Goal: Information Seeking & Learning: Learn about a topic

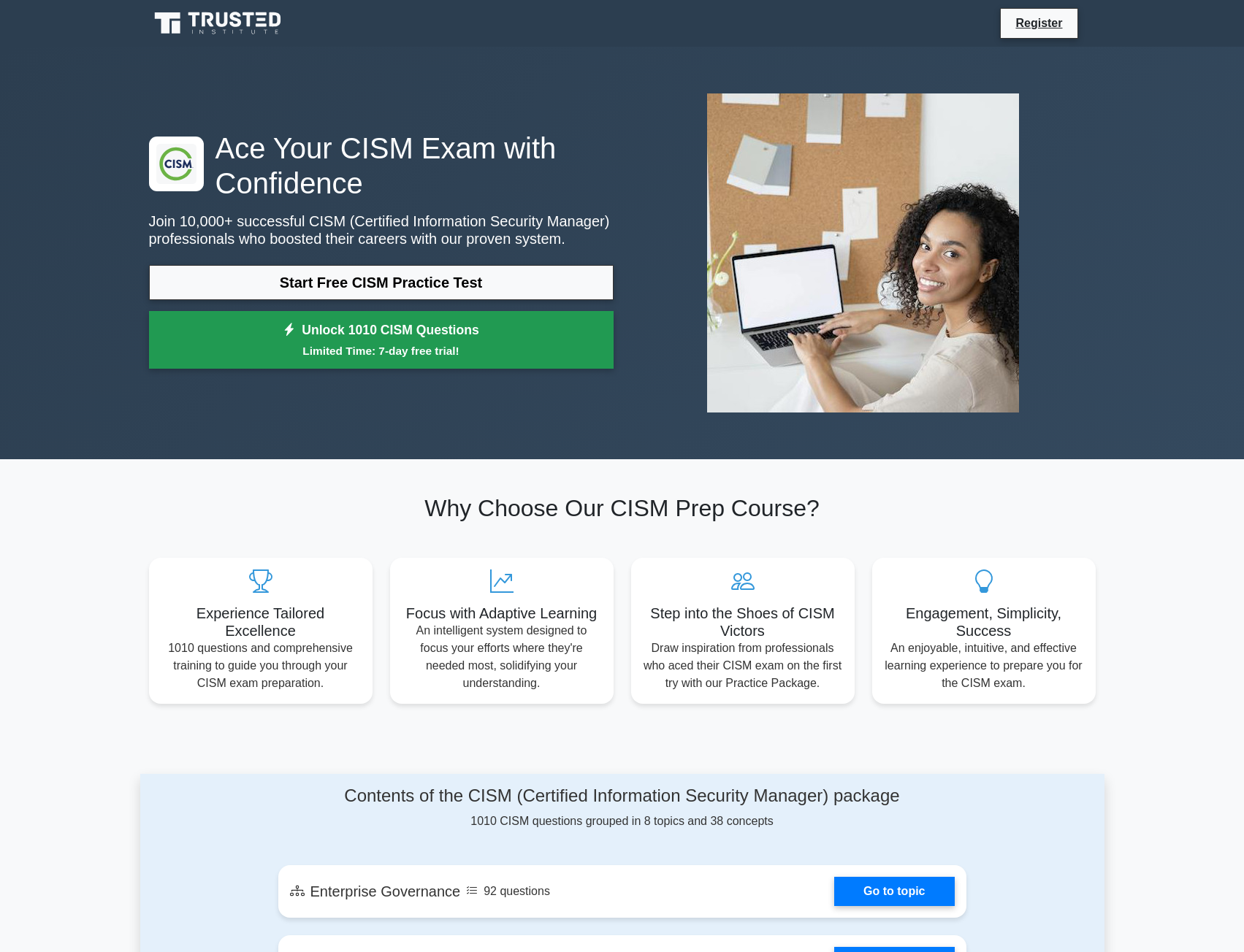
click at [461, 345] on small "Limited Time: 7-day free trial!" at bounding box center [381, 351] width 428 height 17
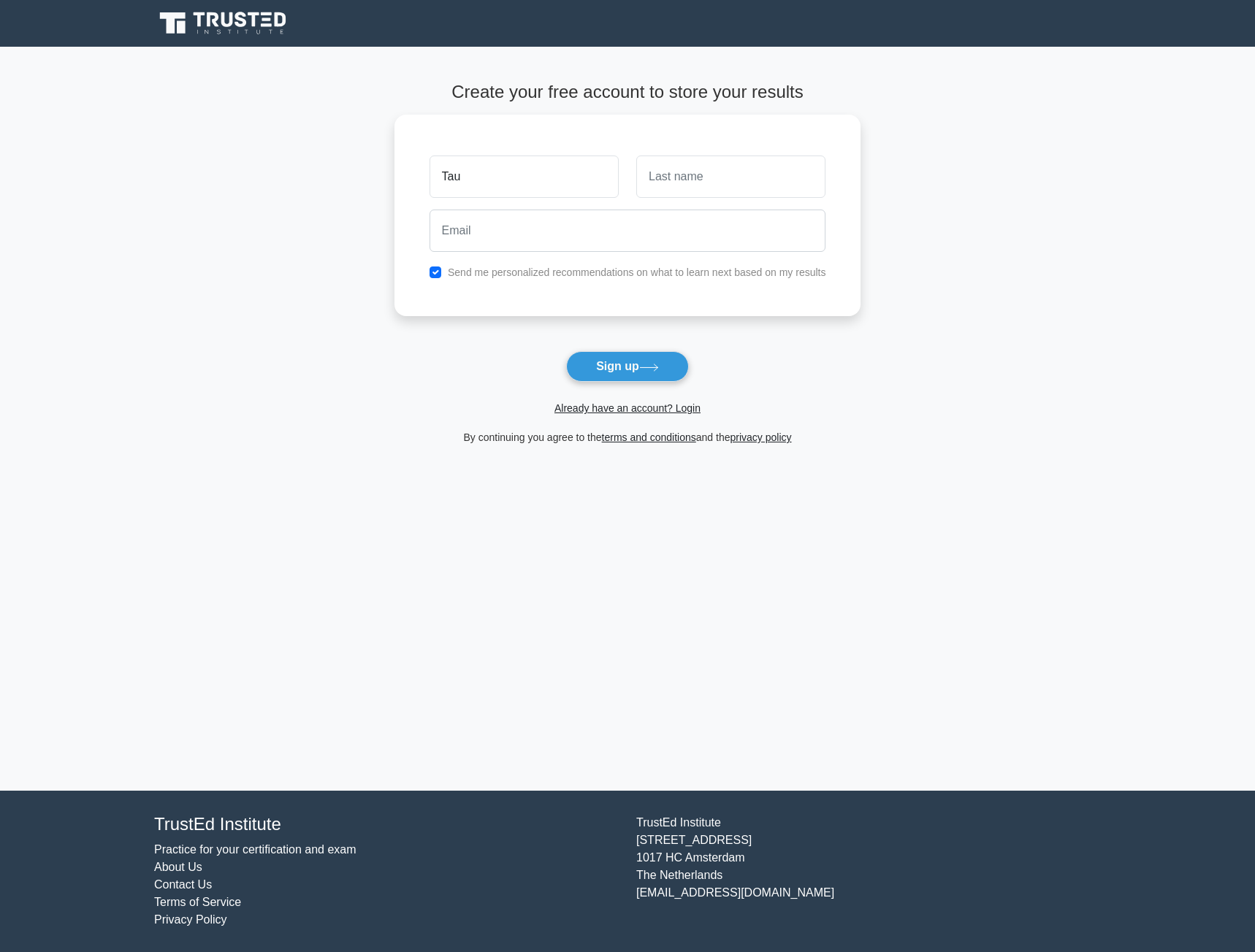
type input "Tau"
type input "Ji"
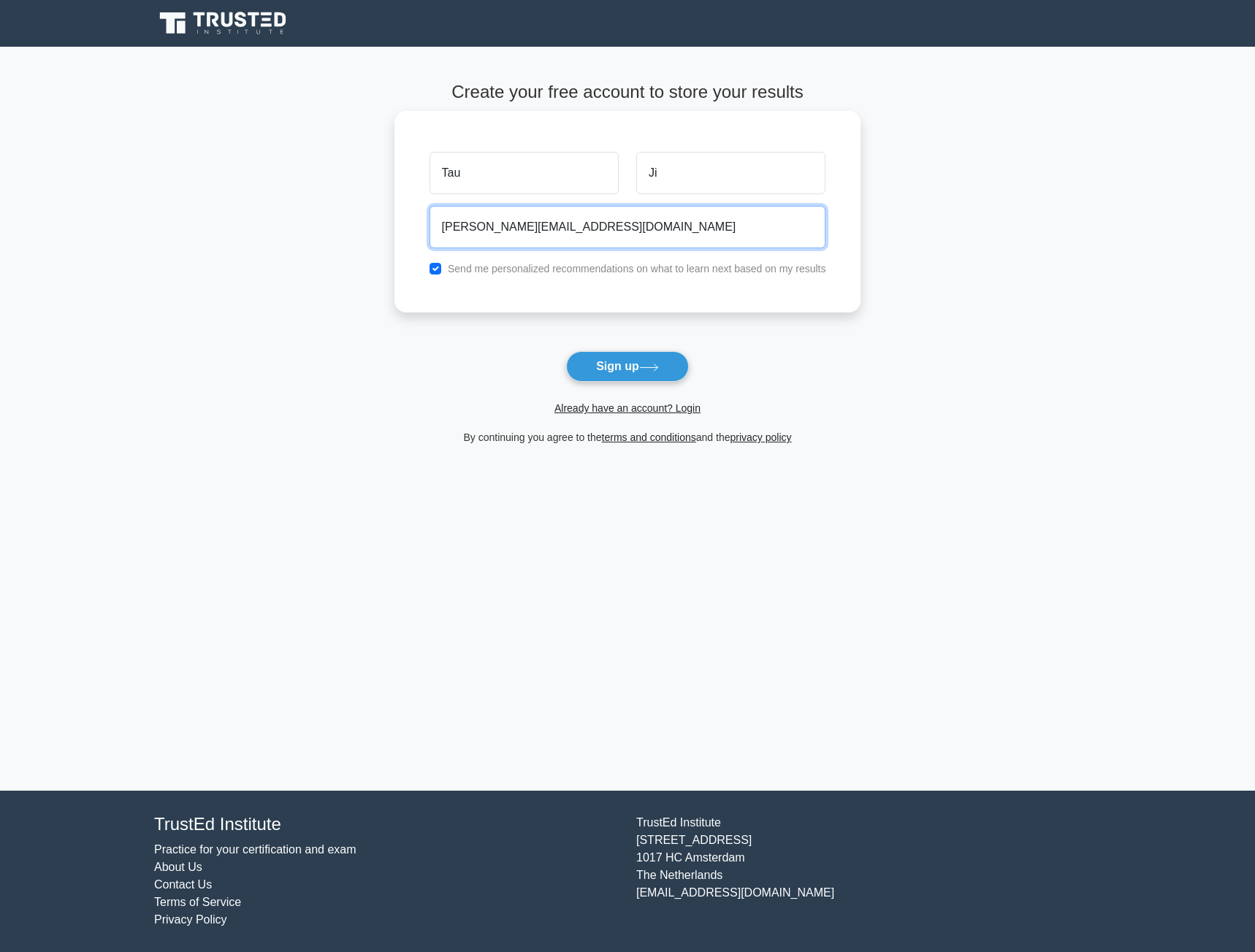
type input "TauJi@gmail.com"
click at [435, 260] on div "Send me personalized recommendations on what to learn next based on my results" at bounding box center [627, 268] width 414 height 17
click at [436, 270] on input "checkbox" at bounding box center [435, 268] width 11 height 11
checkbox input "false"
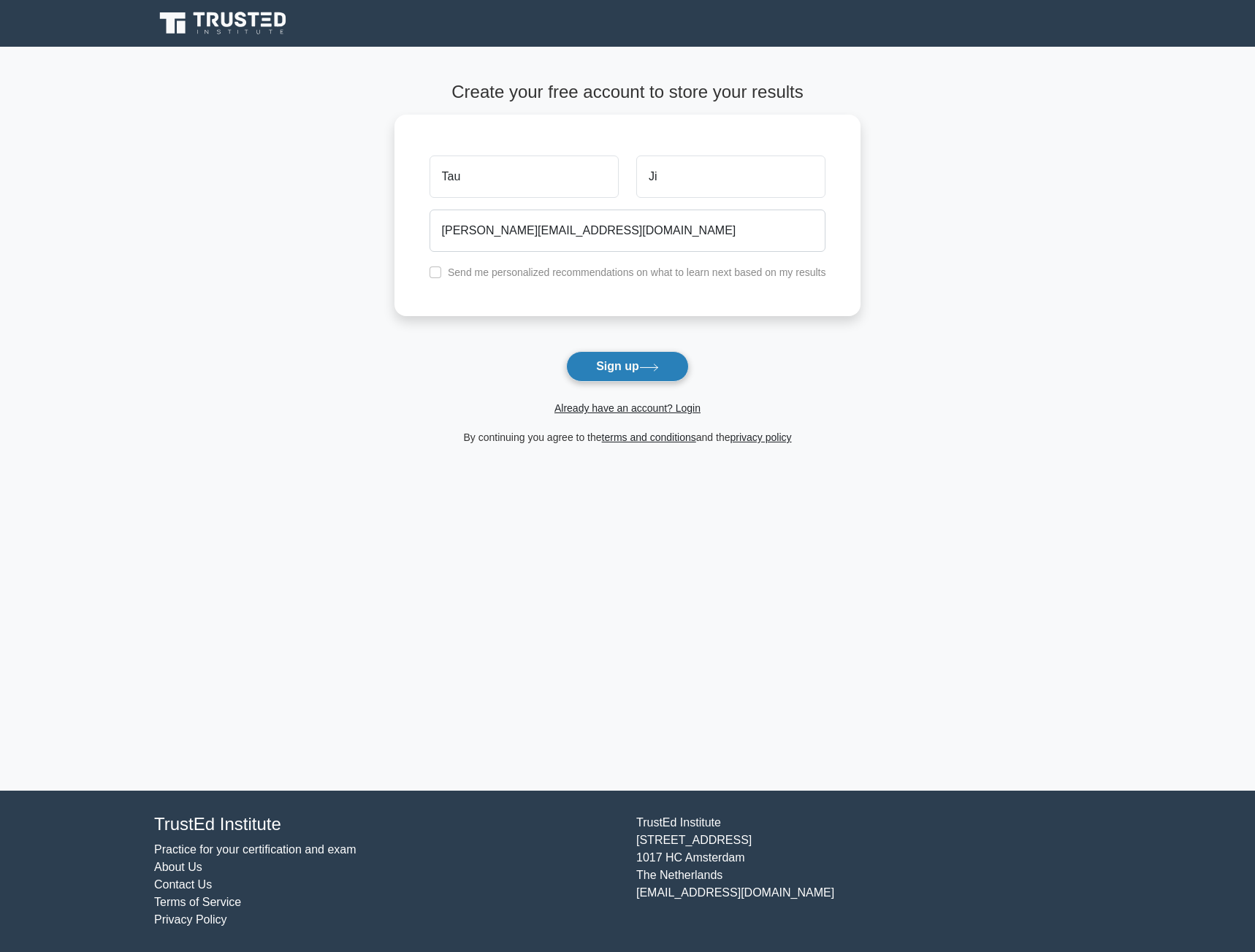
click at [604, 368] on button "Sign up" at bounding box center [627, 367] width 123 height 31
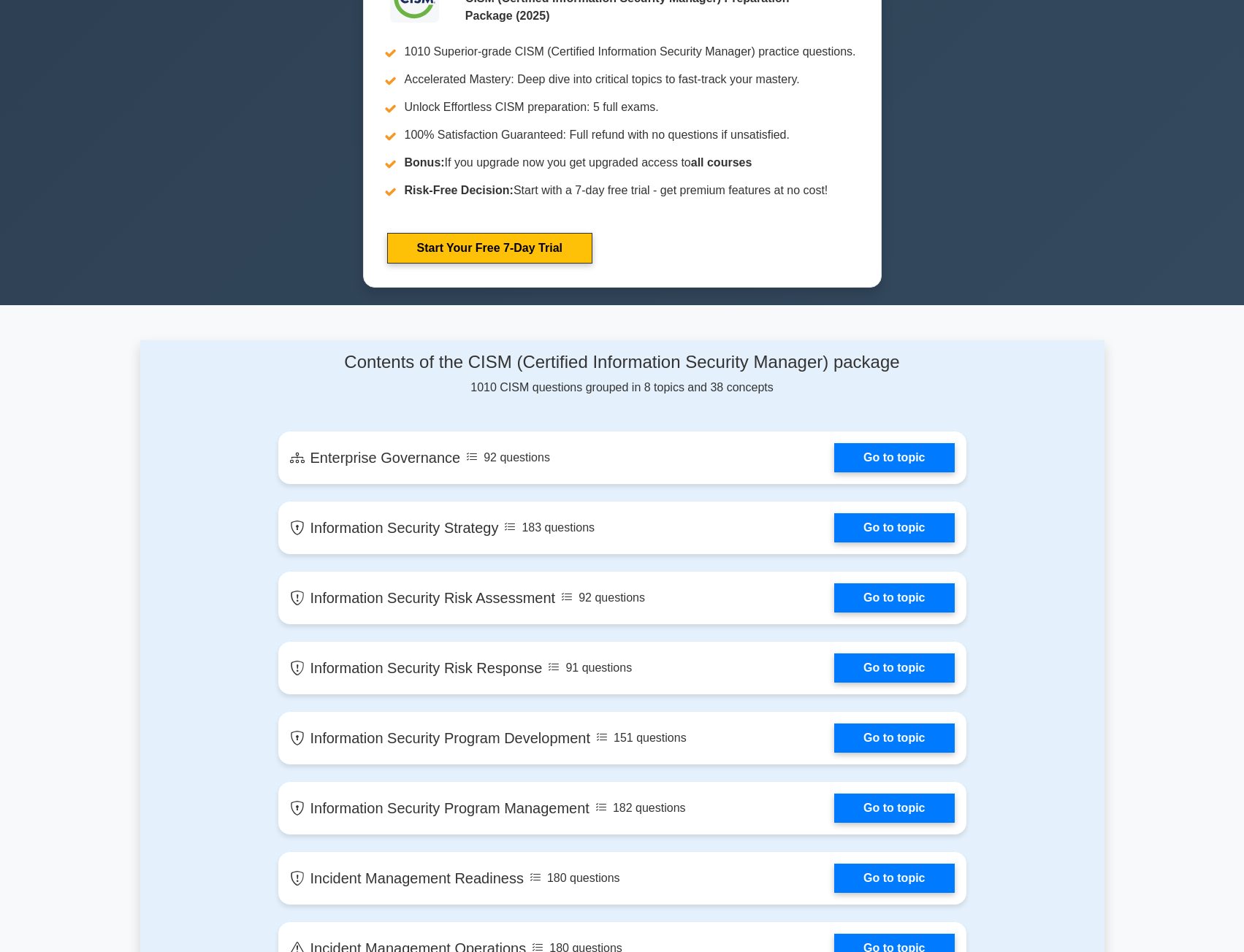
scroll to position [657, 0]
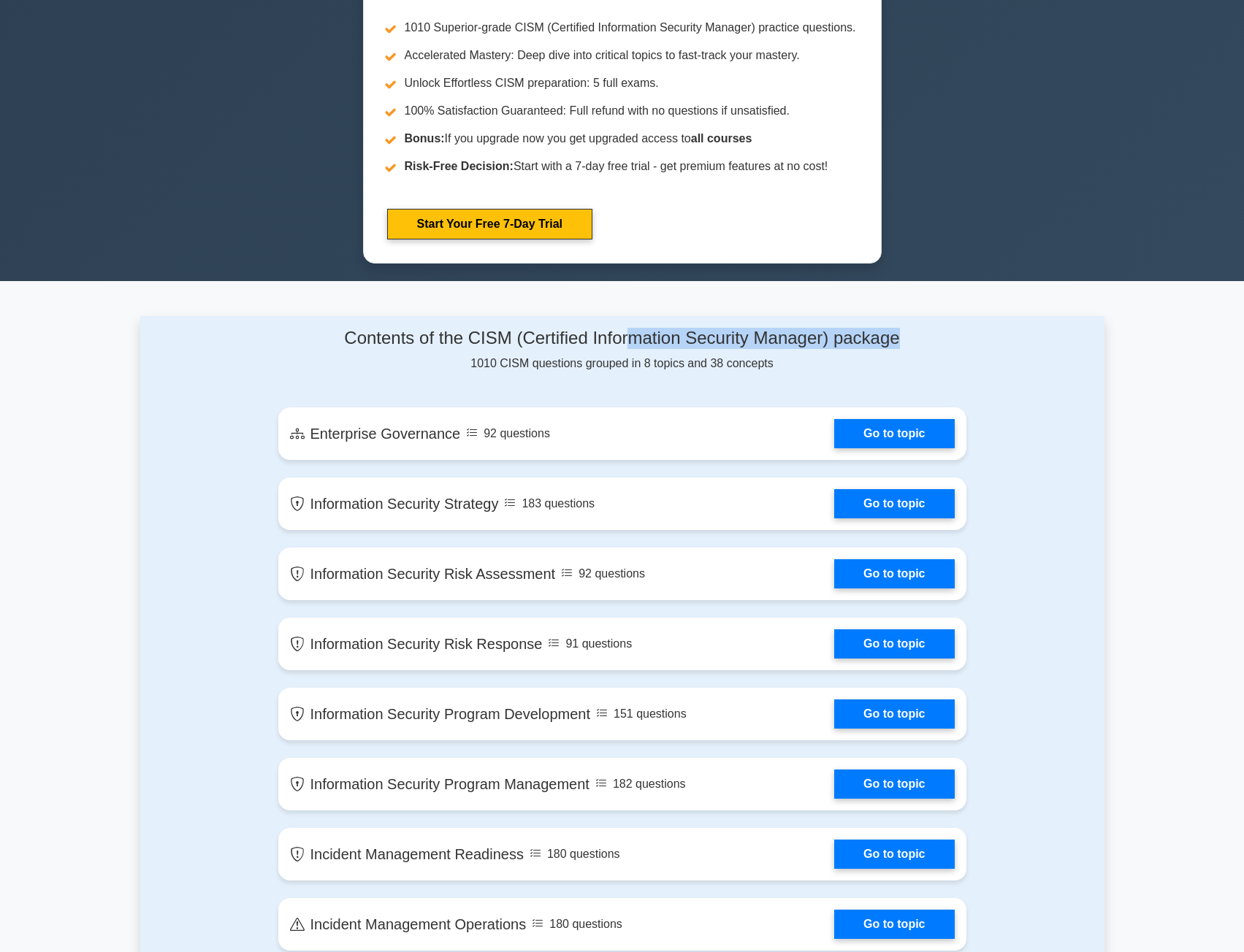
drag, startPoint x: 745, startPoint y: 336, endPoint x: 944, endPoint y: 321, distance: 199.6
click at [944, 321] on div "Contents of the CISM (Certified Information Security Manager) package 1010 CISM…" at bounding box center [623, 648] width 706 height 664
click at [831, 332] on h4 "Contents of the CISM (Certified Information Security Manager) package" at bounding box center [622, 339] width 688 height 21
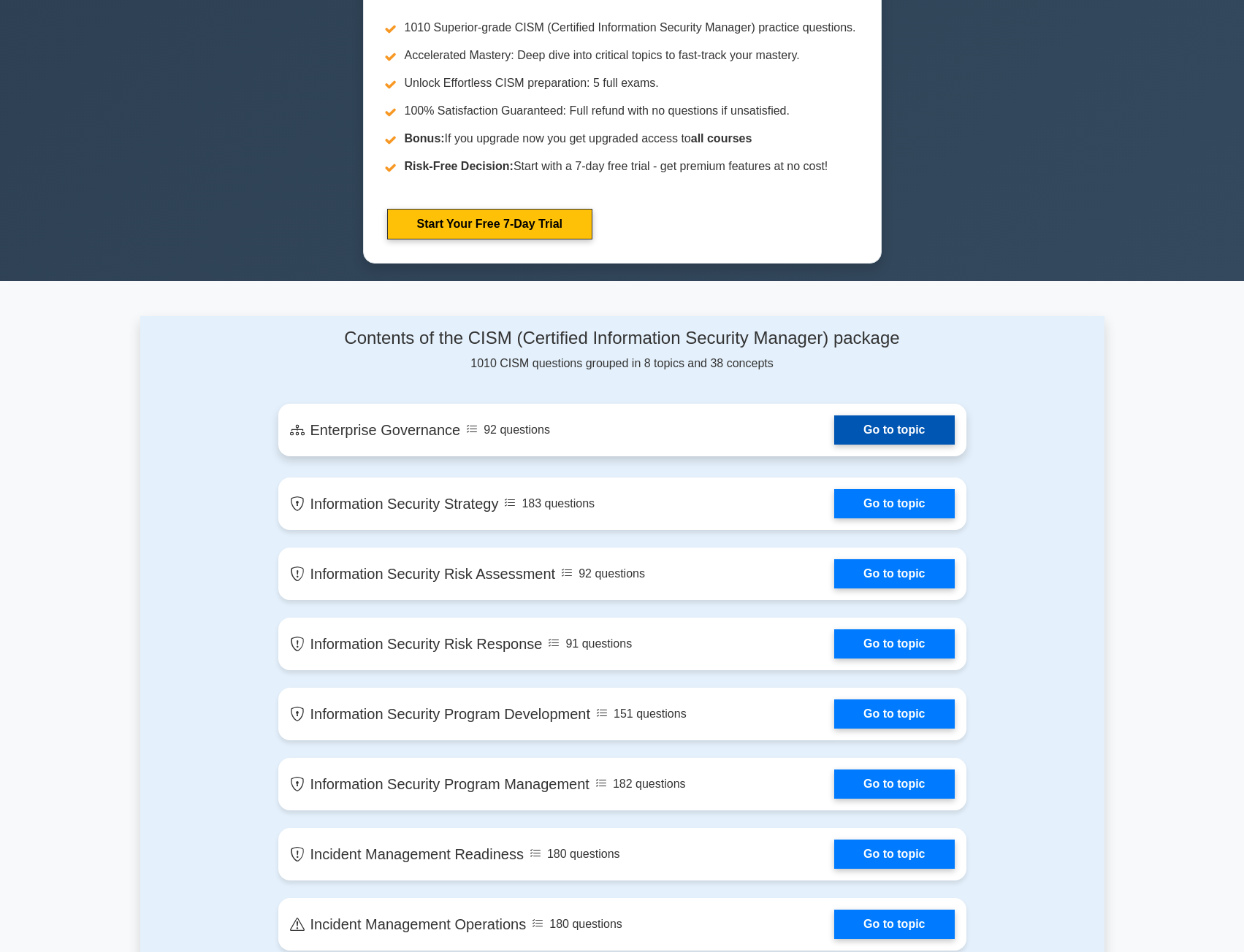
click at [864, 430] on link "Go to topic" at bounding box center [894, 430] width 120 height 30
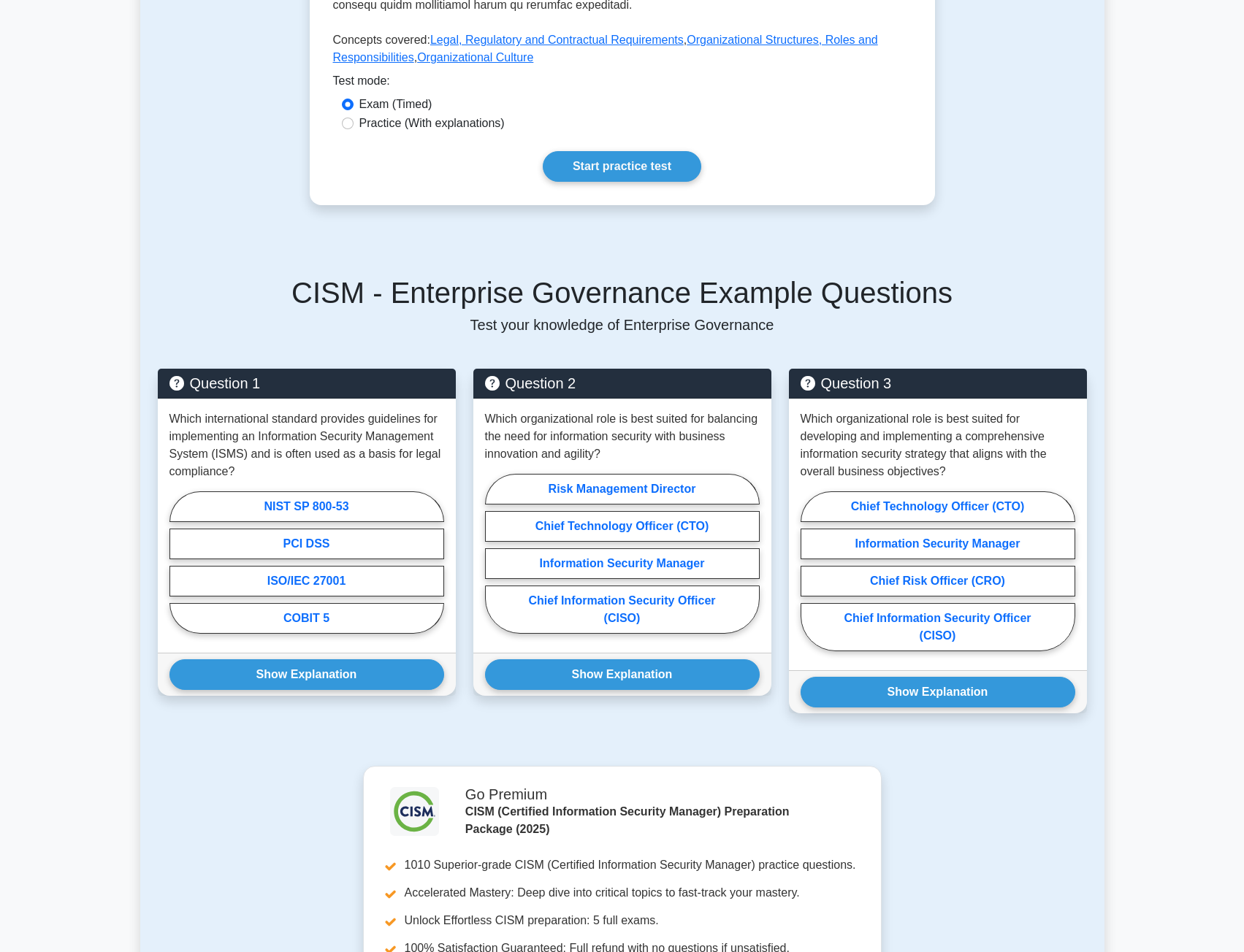
scroll to position [681, 0]
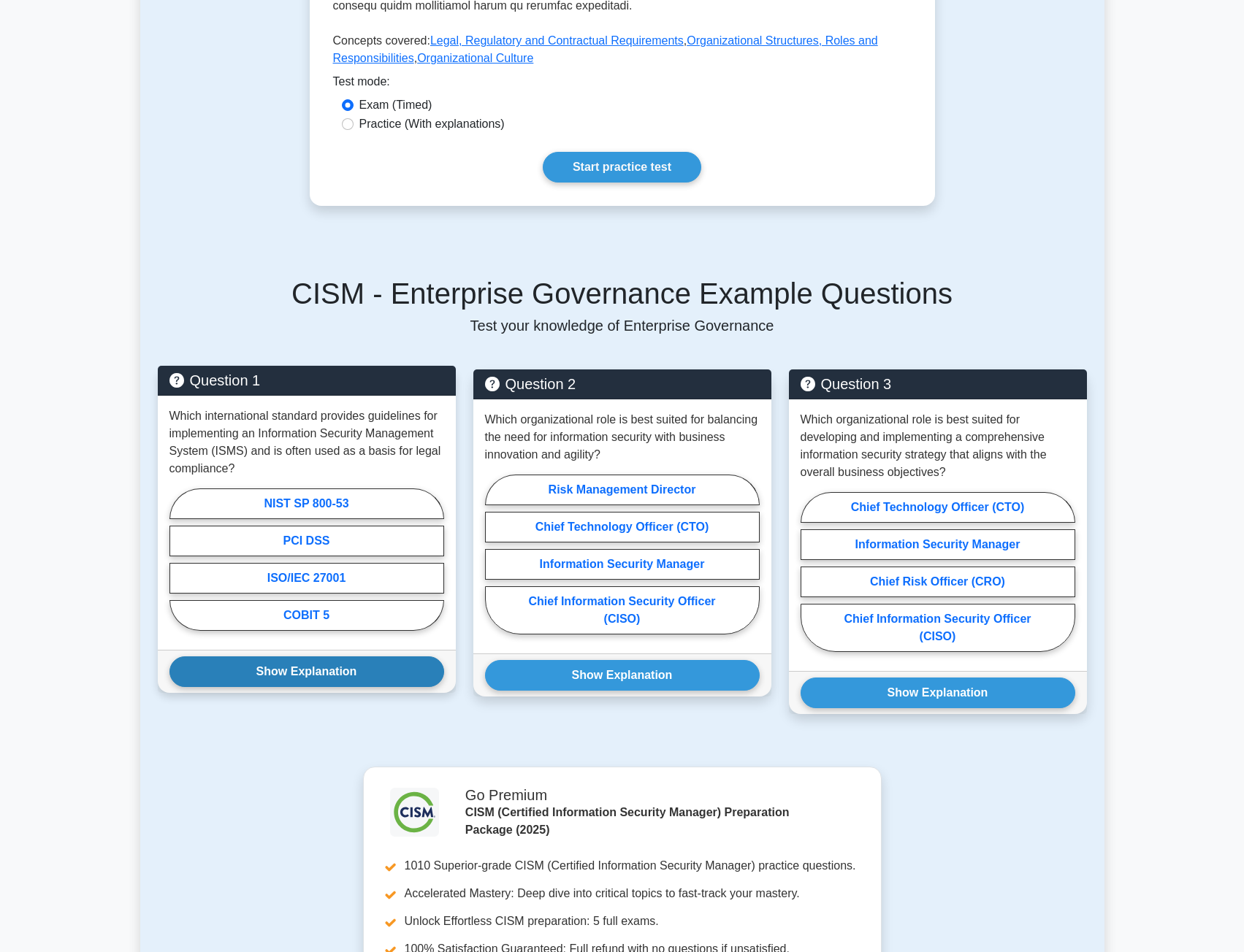
click at [296, 657] on button "Show Explanation" at bounding box center [307, 672] width 275 height 31
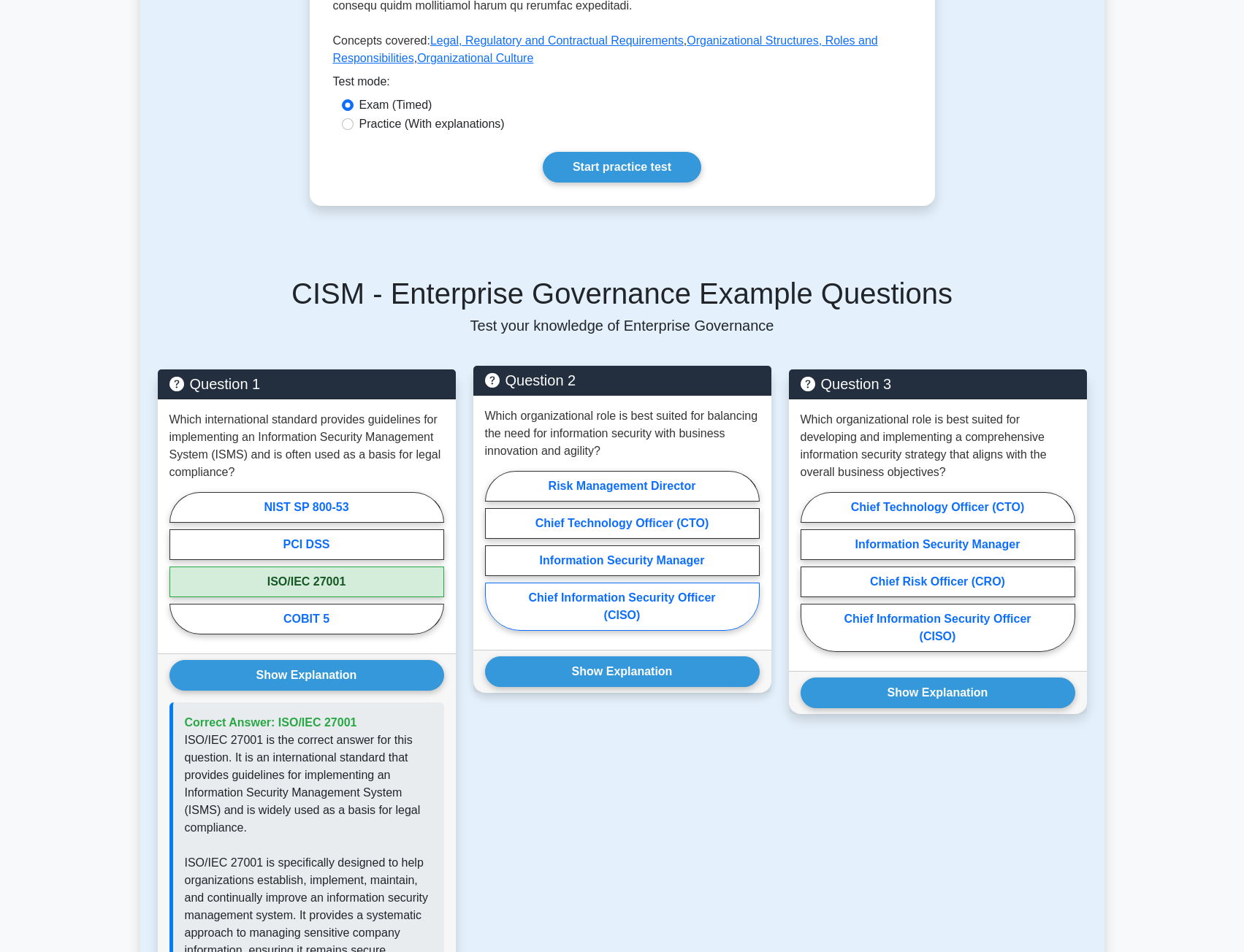
click at [630, 583] on label "Chief Information Security Officer (CISO)" at bounding box center [622, 607] width 275 height 48
click at [495, 560] on input "Chief Information Security Officer (CISO)" at bounding box center [489, 555] width 10 height 10
radio input "true"
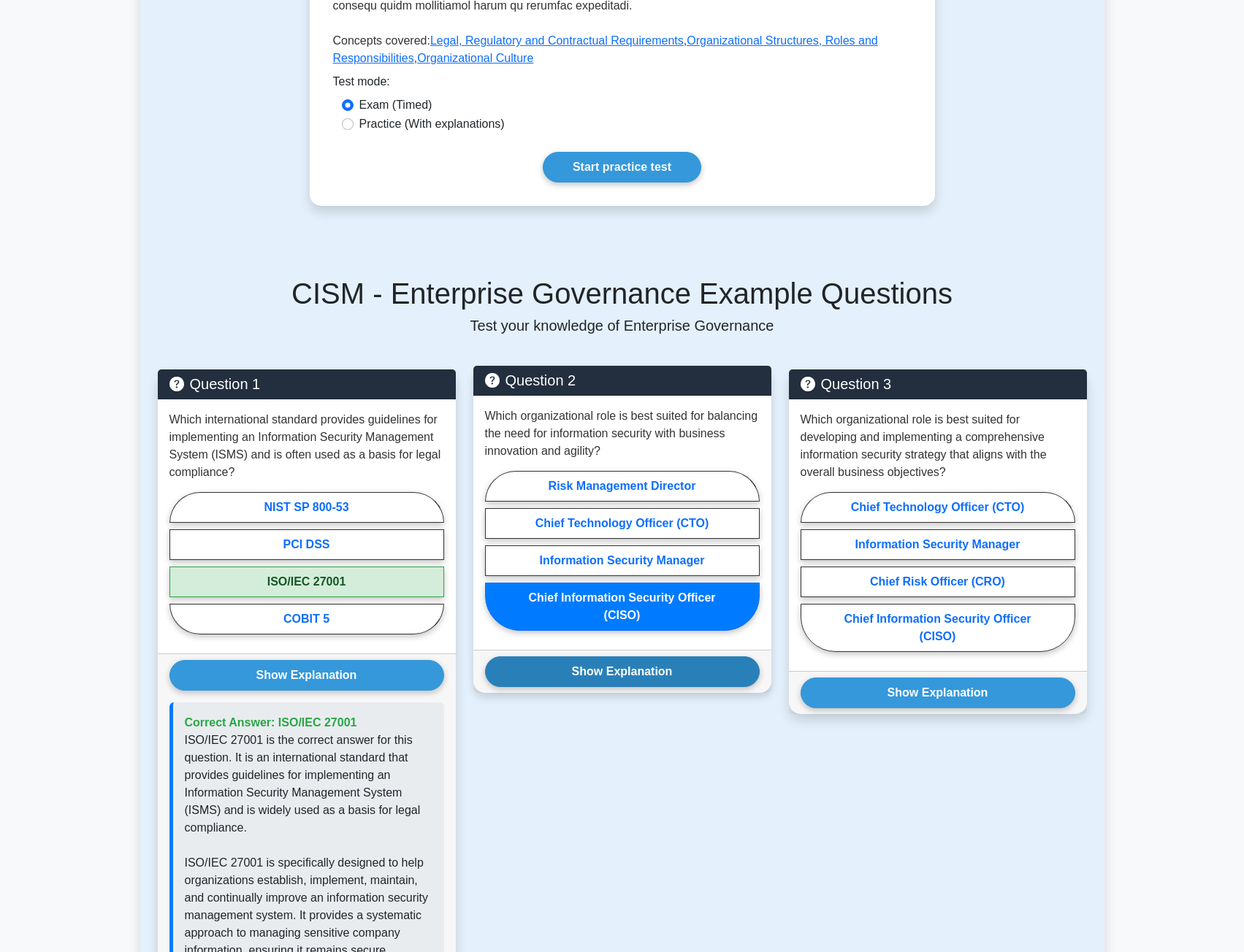
click at [605, 657] on button "Show Explanation" at bounding box center [622, 672] width 275 height 31
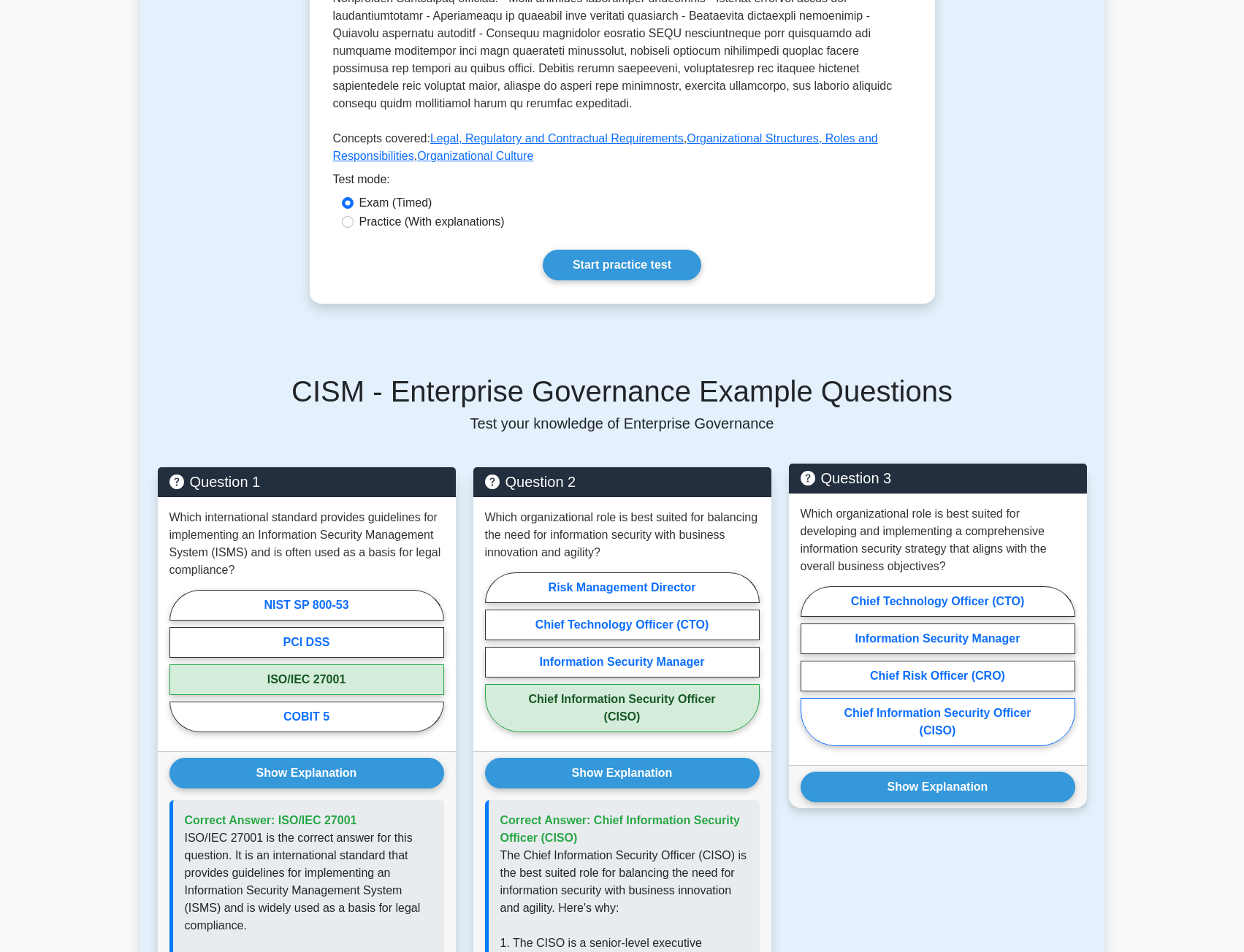
scroll to position [584, 0]
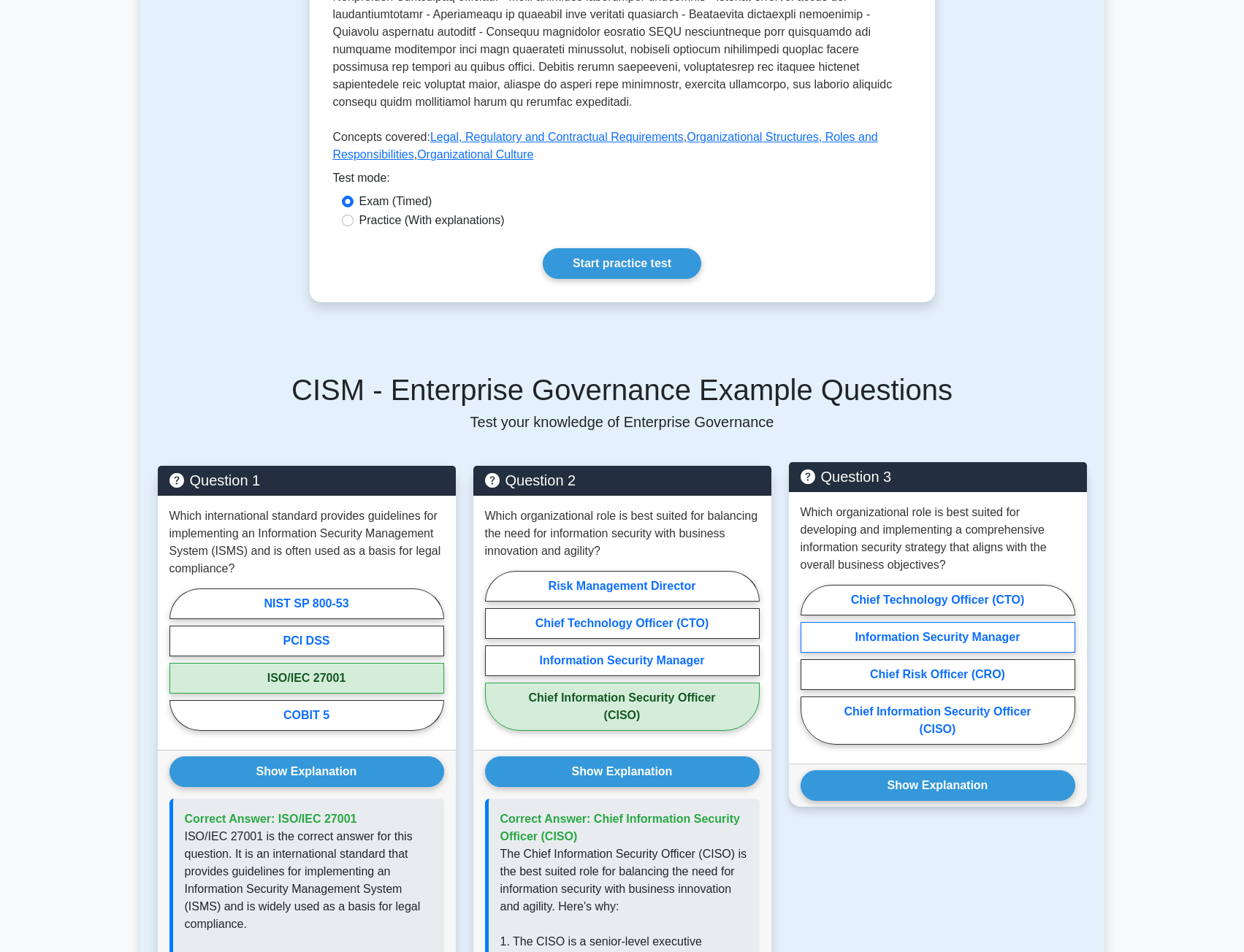
click at [932, 623] on label "Information Security Manager" at bounding box center [938, 638] width 275 height 31
click at [810, 665] on input "Information Security Manager" at bounding box center [805, 670] width 10 height 10
radio input "true"
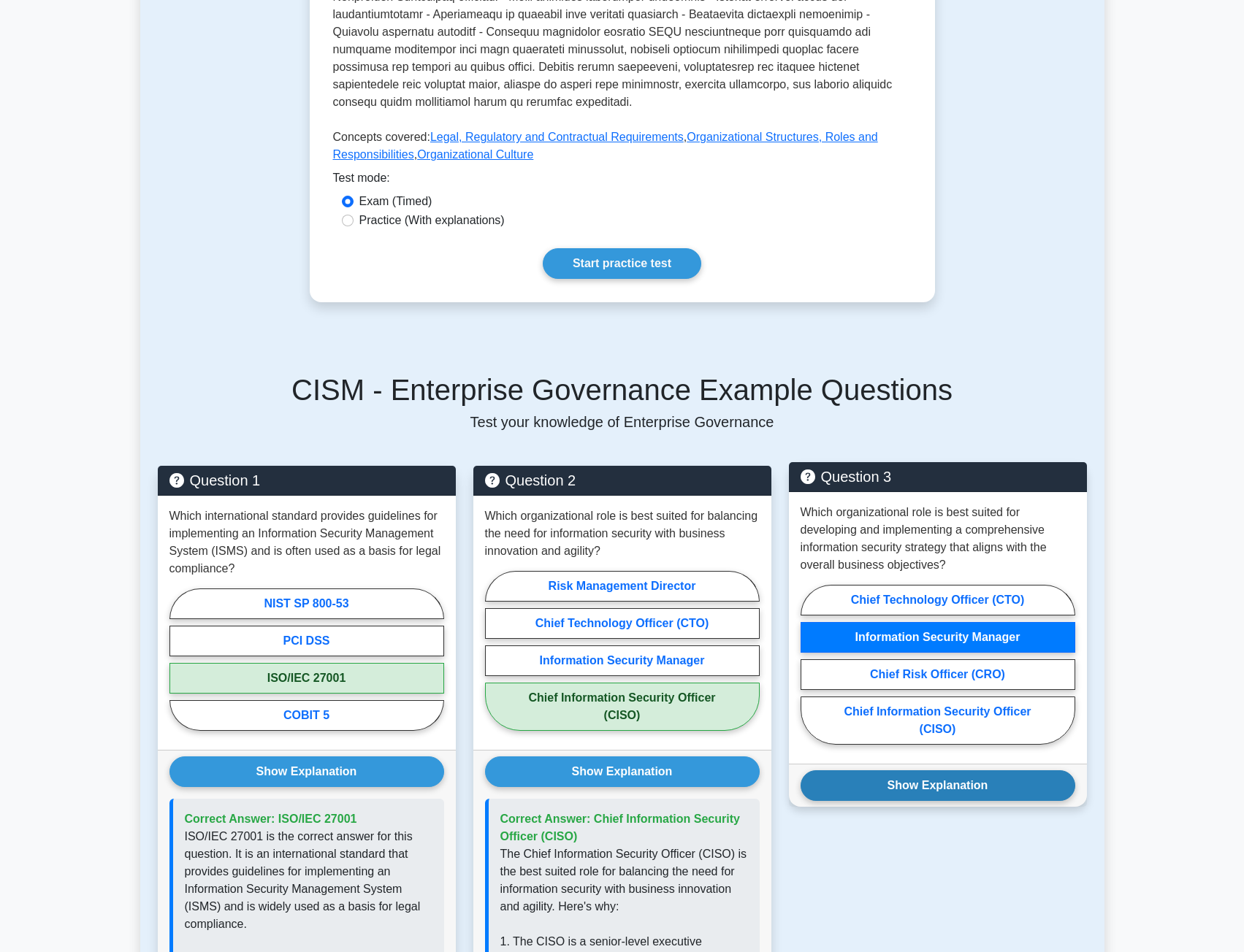
click at [964, 770] on button "Show Explanation" at bounding box center [938, 785] width 275 height 31
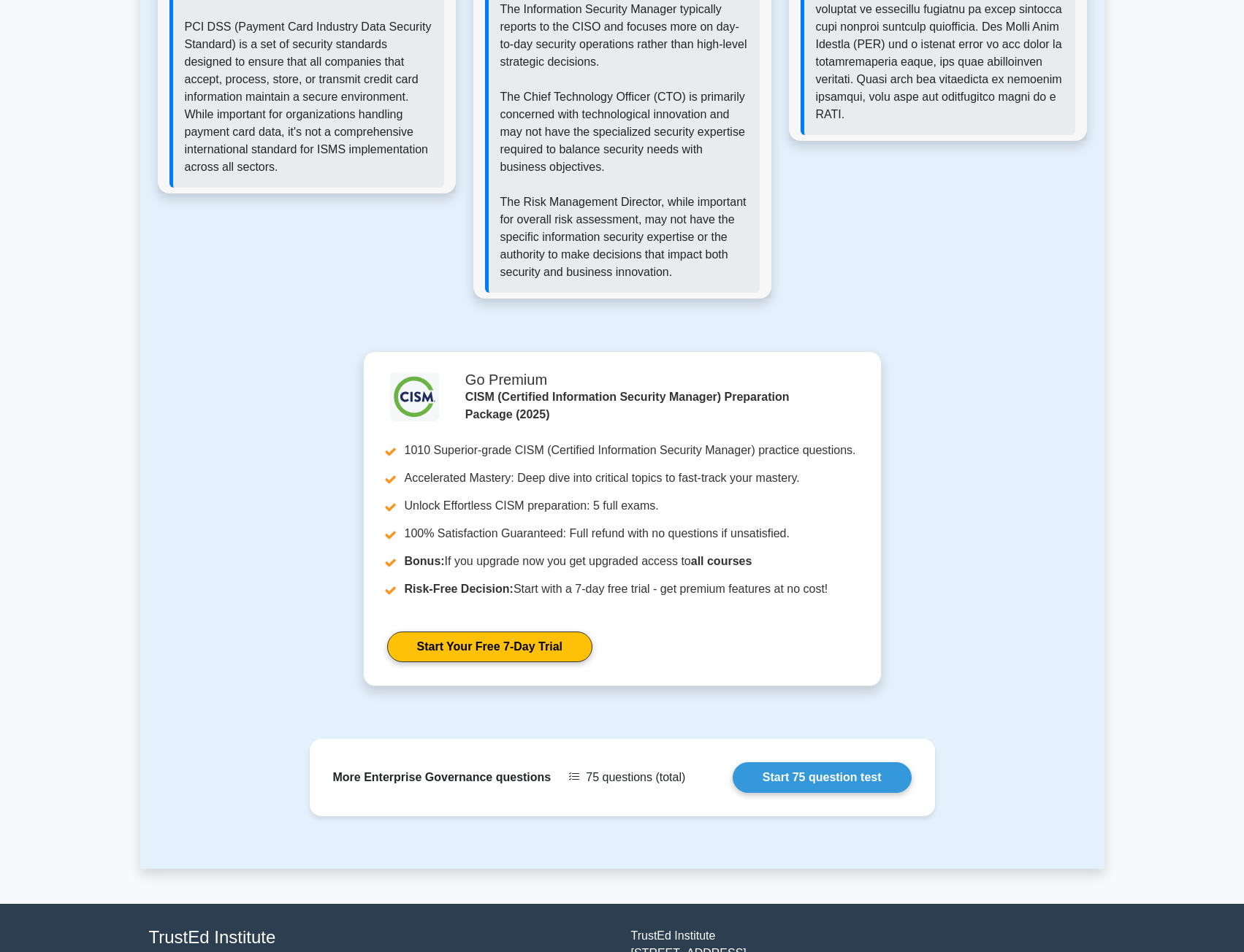
scroll to position [2015, 0]
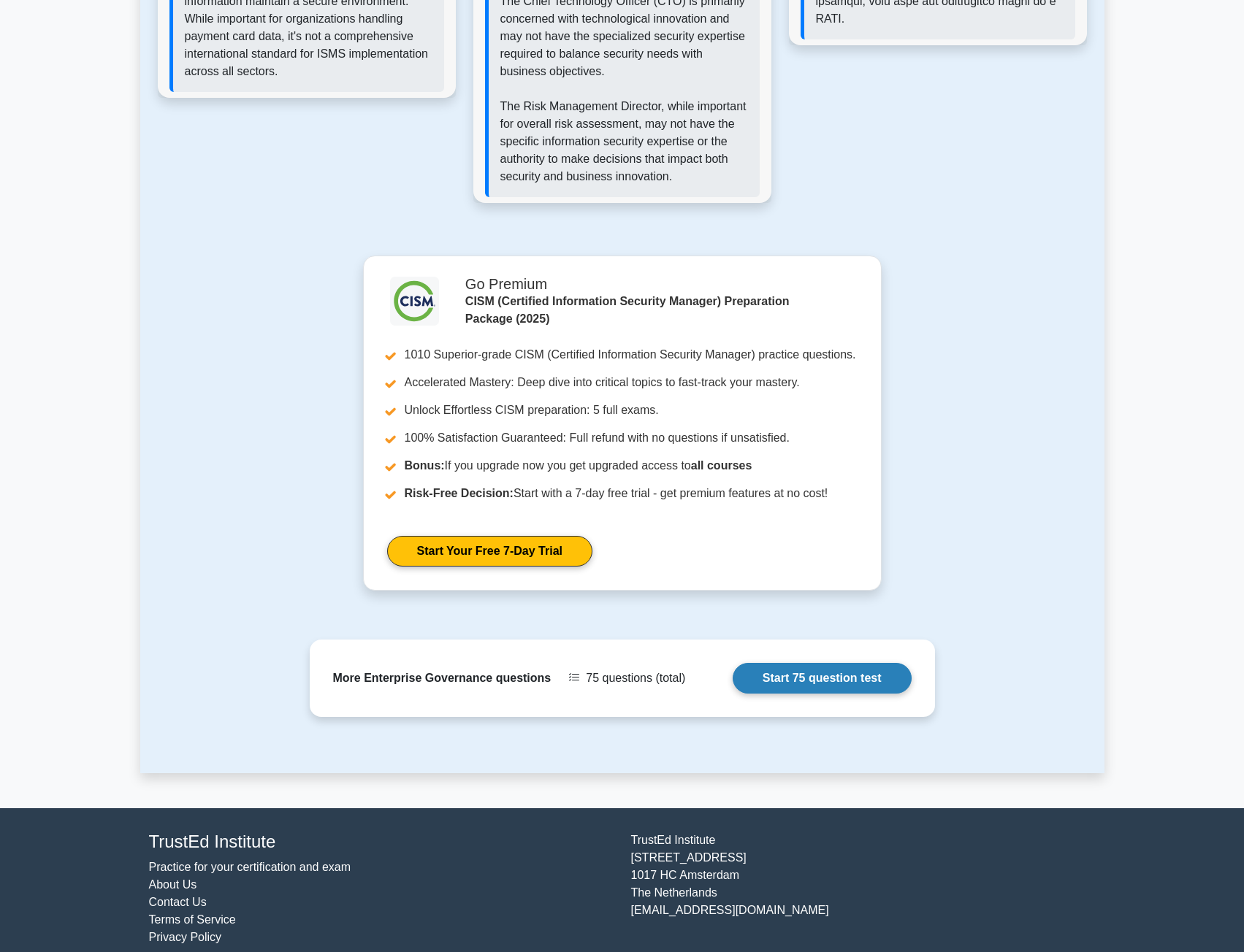
click at [790, 663] on link "Start 75 question test" at bounding box center [822, 679] width 179 height 31
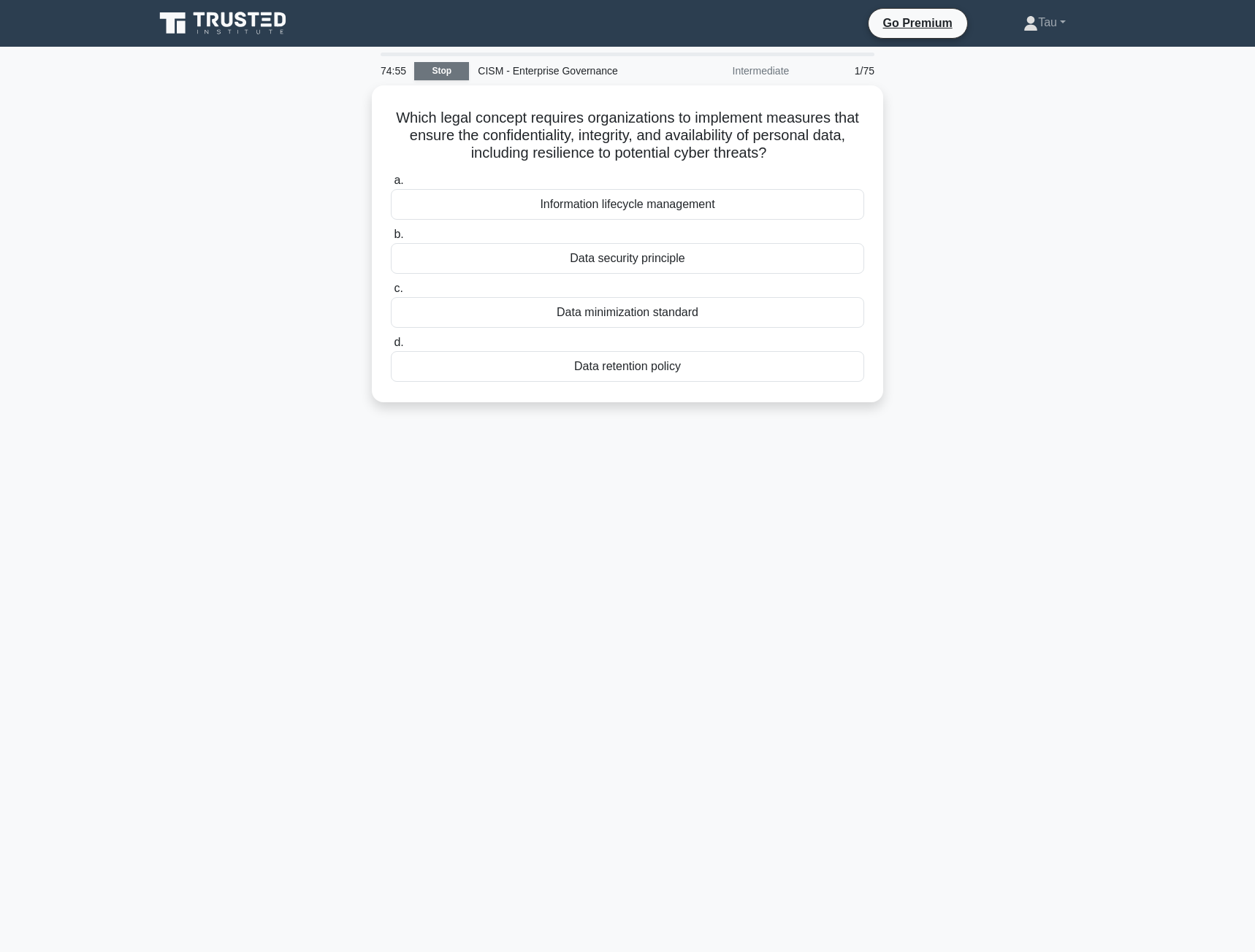
click at [440, 69] on link "Stop" at bounding box center [442, 71] width 55 height 18
click at [760, 75] on div "Intermediate" at bounding box center [733, 70] width 128 height 30
